Goal: Information Seeking & Learning: Learn about a topic

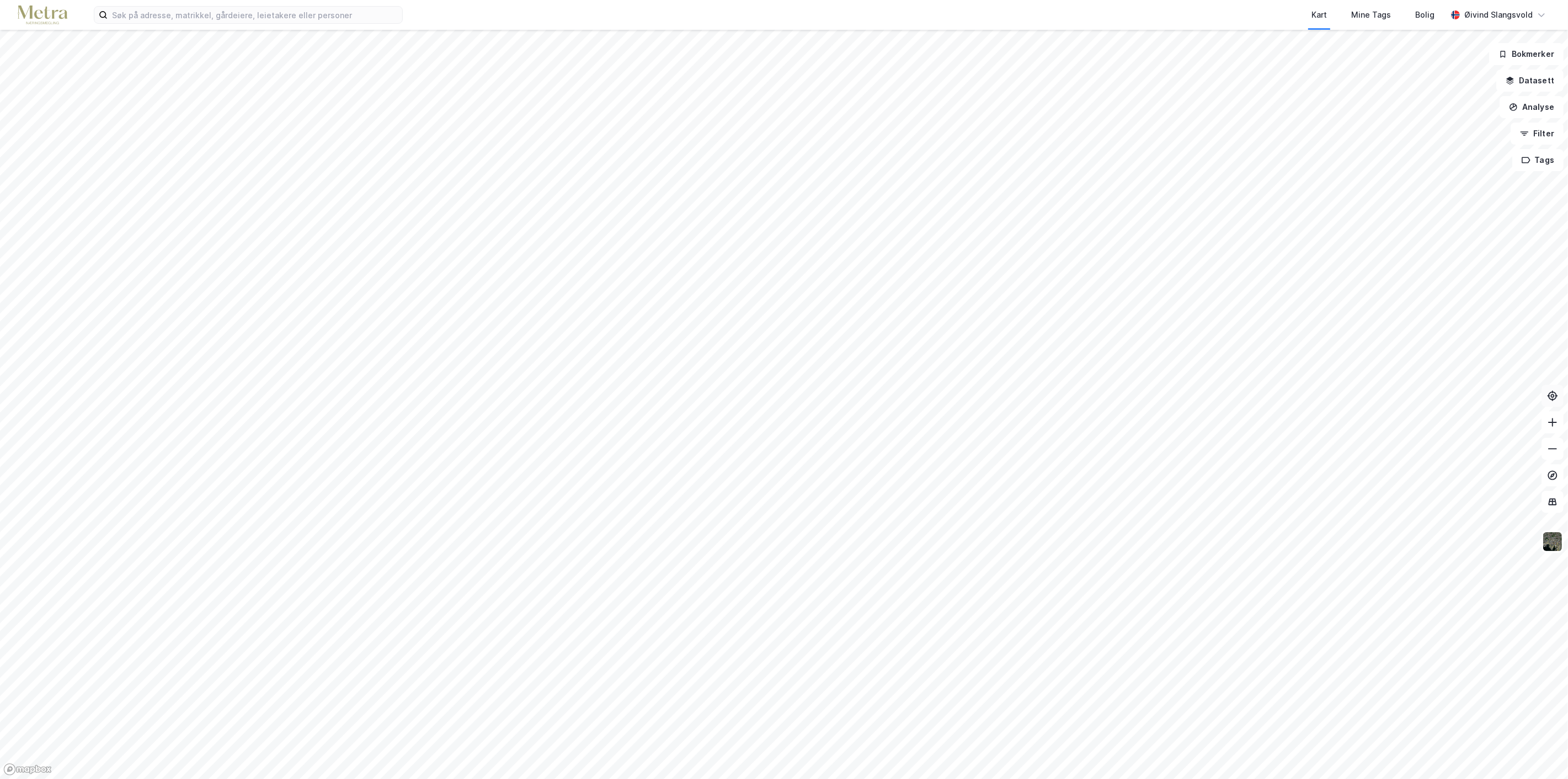
click at [1553, 398] on icon at bounding box center [1553, 395] width 11 height 11
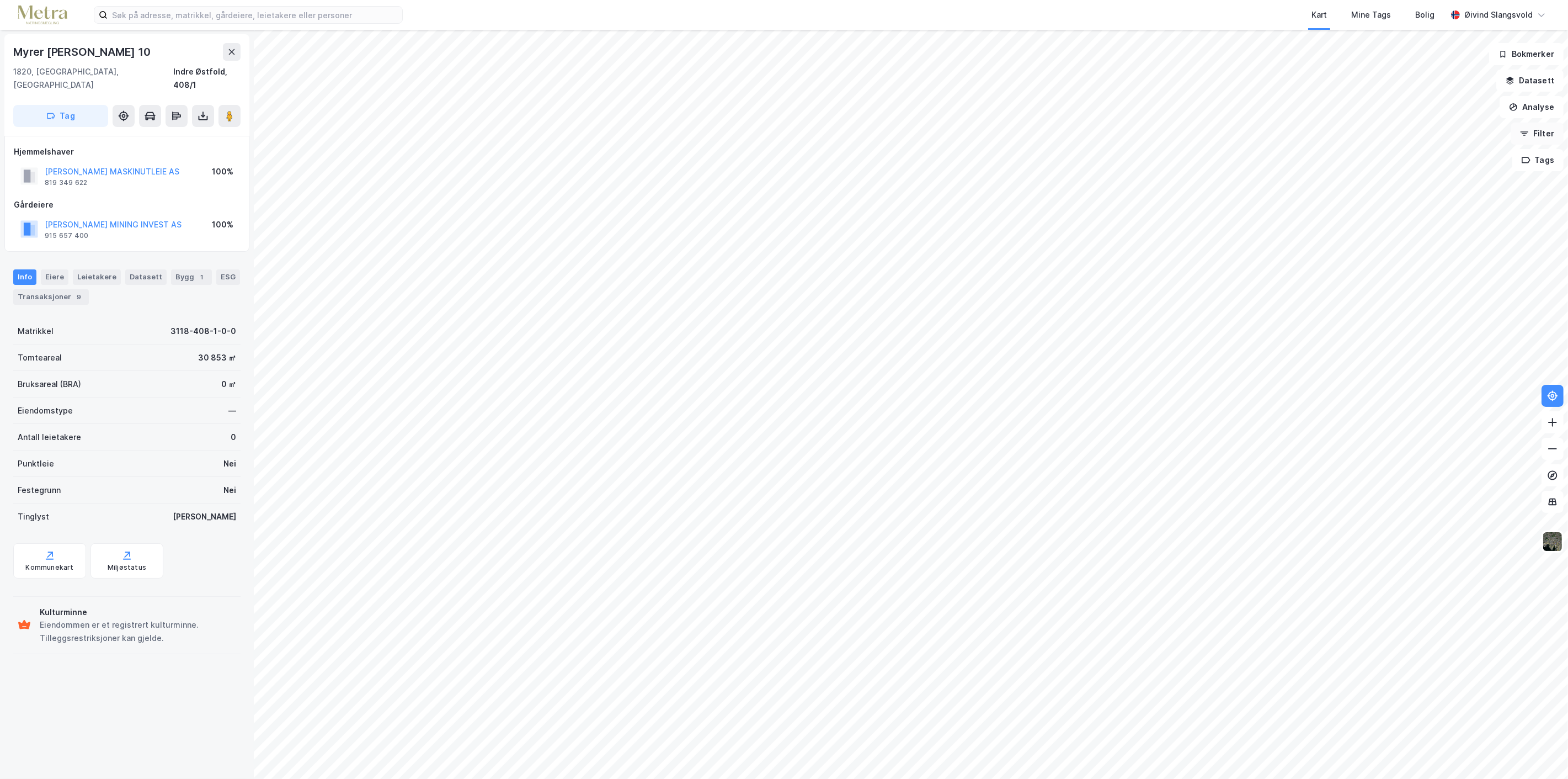
click at [1541, 135] on button "Filter" at bounding box center [1537, 134] width 53 height 22
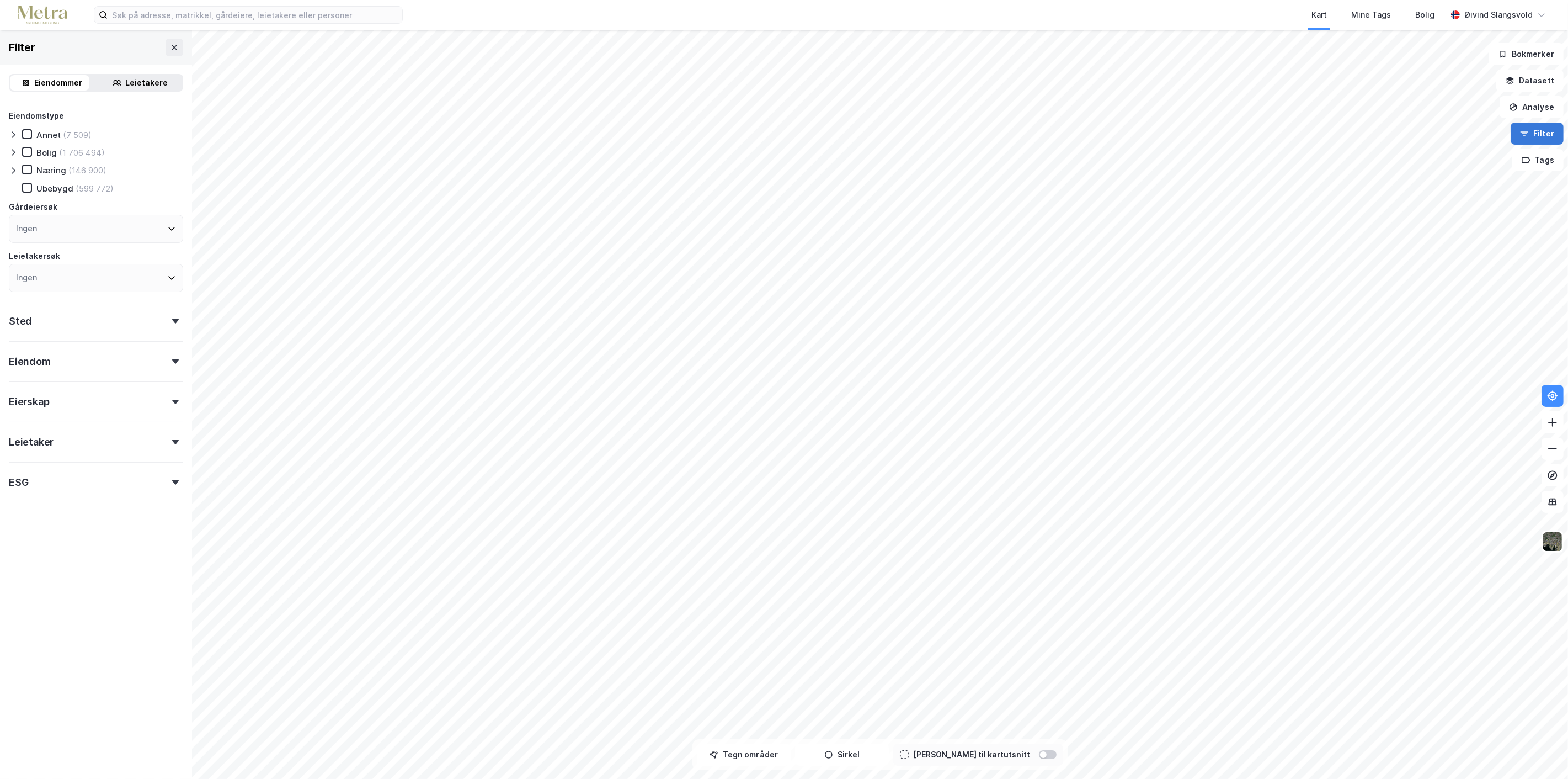
click at [1541, 135] on button "Filter" at bounding box center [1537, 134] width 53 height 22
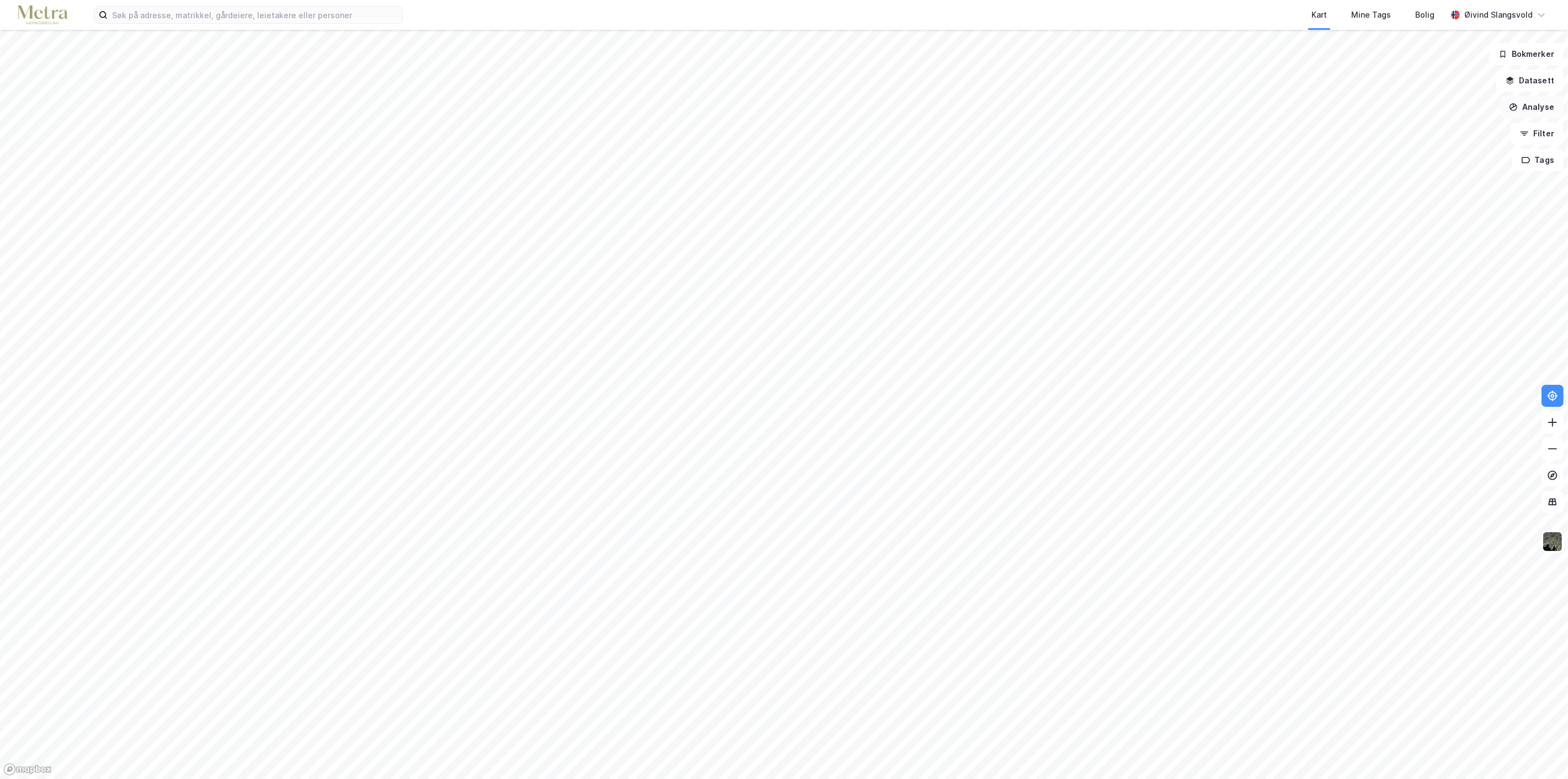
click at [1543, 108] on button "Analyse" at bounding box center [1531, 107] width 64 height 22
click at [1425, 111] on div "Mål avstand" at bounding box center [1436, 107] width 96 height 9
click at [825, 754] on button "Lukk" at bounding box center [835, 754] width 51 height 22
click at [1542, 105] on button "Analyse" at bounding box center [1531, 107] width 64 height 22
click at [1432, 123] on div "Tegn område" at bounding box center [1429, 130] width 127 height 18
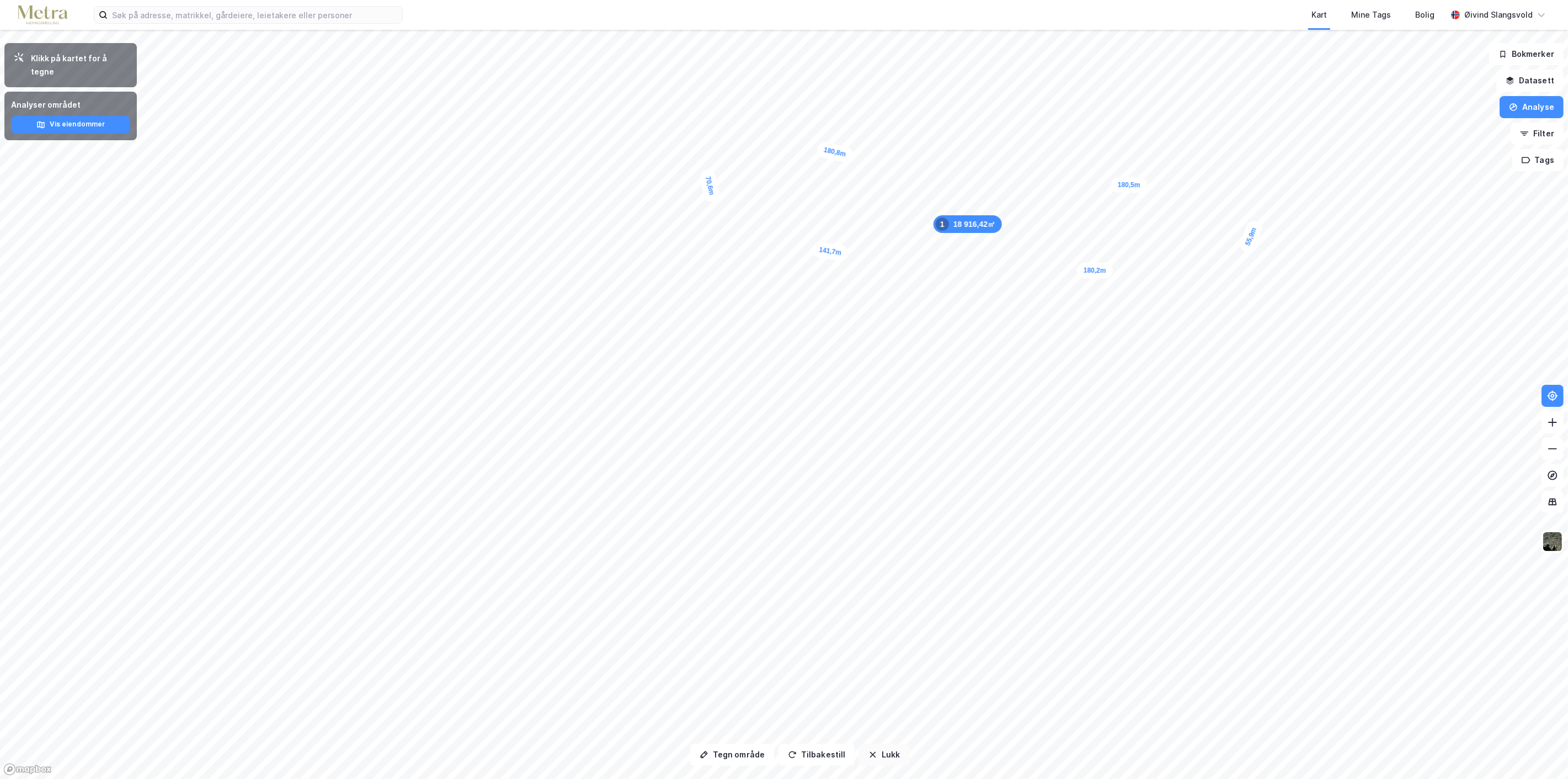
click at [877, 764] on button "Lukk" at bounding box center [884, 754] width 51 height 22
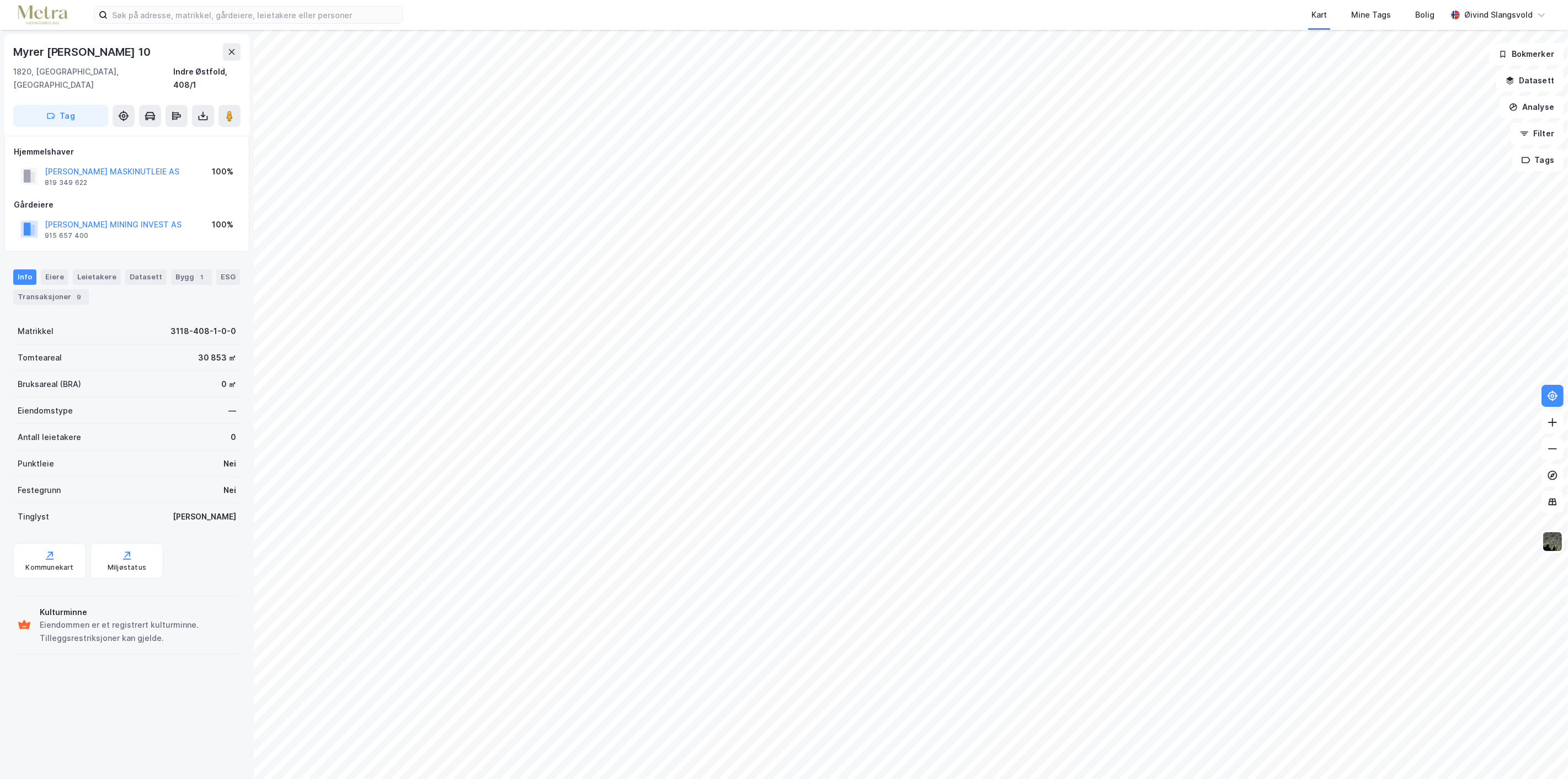
click at [20, 269] on div "Info" at bounding box center [24, 277] width 23 height 15
click at [40, 563] on div "Kommunekart" at bounding box center [50, 567] width 48 height 9
